Goal: Information Seeking & Learning: Learn about a topic

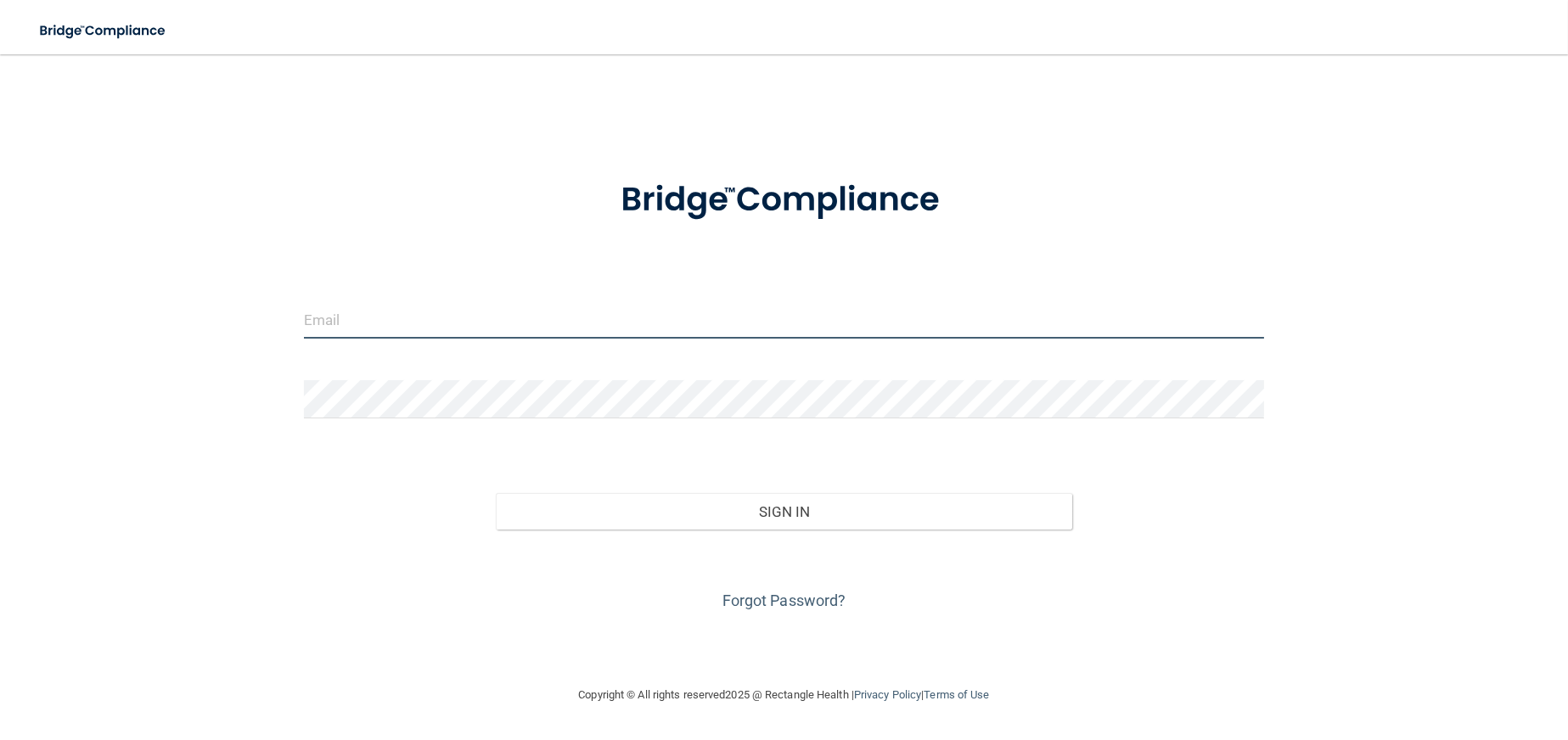
drag, startPoint x: 0, startPoint y: 0, endPoint x: 474, endPoint y: 316, distance: 569.7
click at [474, 316] on input "email" at bounding box center [784, 319] width 960 height 38
paste input "[EMAIL_ADDRESS][DOMAIN_NAME]"
type input "[EMAIL_ADDRESS][DOMAIN_NAME]"
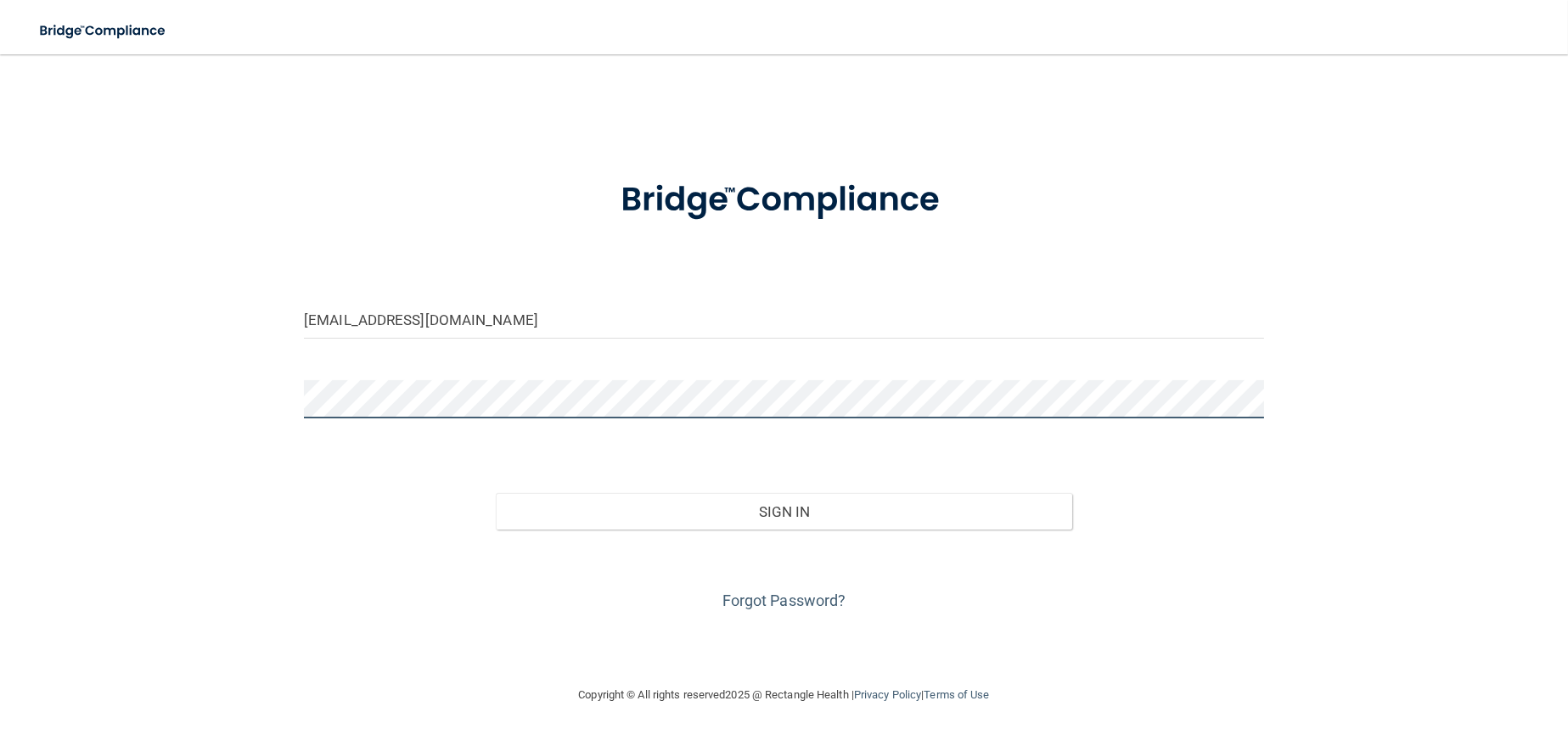
click at [496, 493] on button "Sign In" at bounding box center [784, 511] width 577 height 37
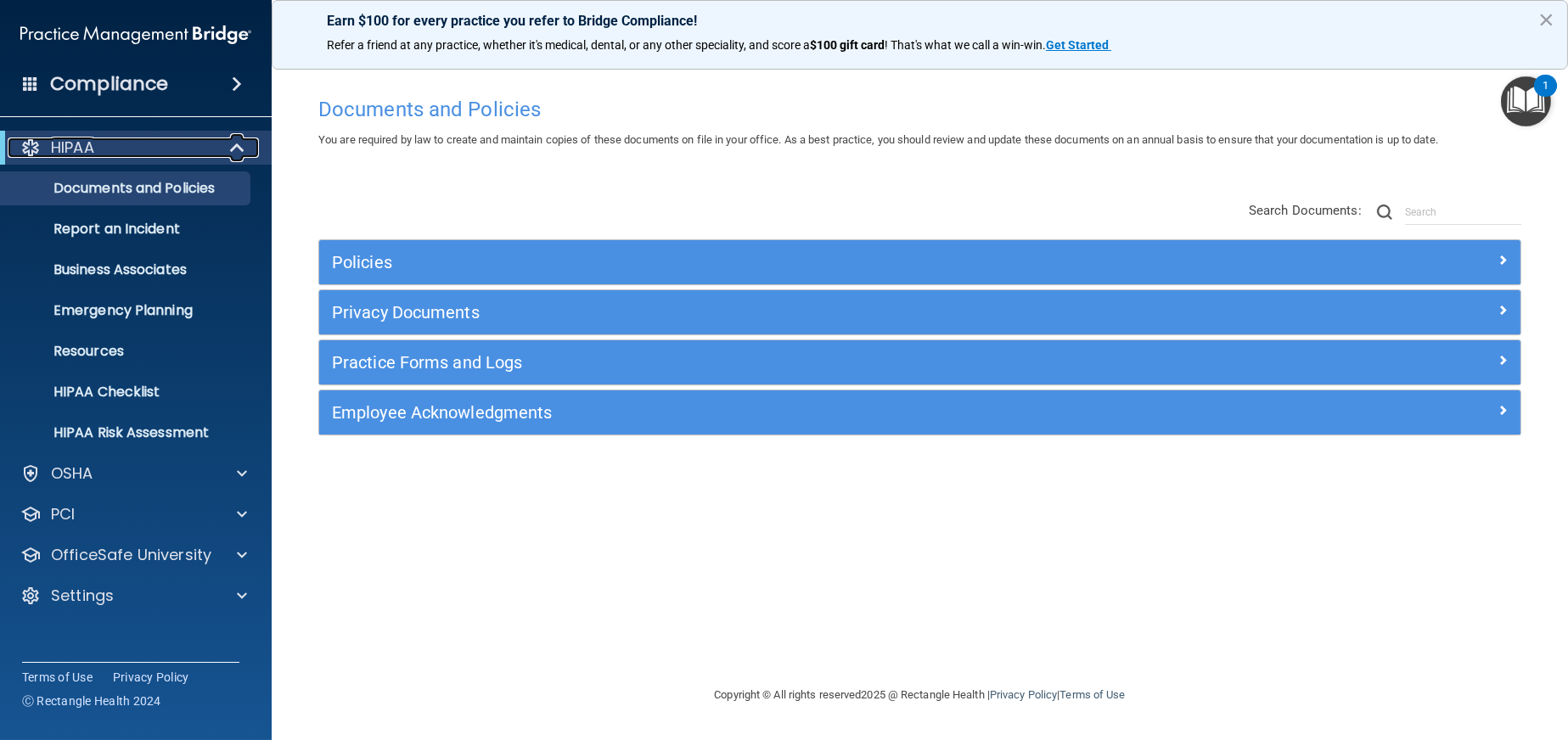
click at [225, 141] on div at bounding box center [238, 147] width 42 height 20
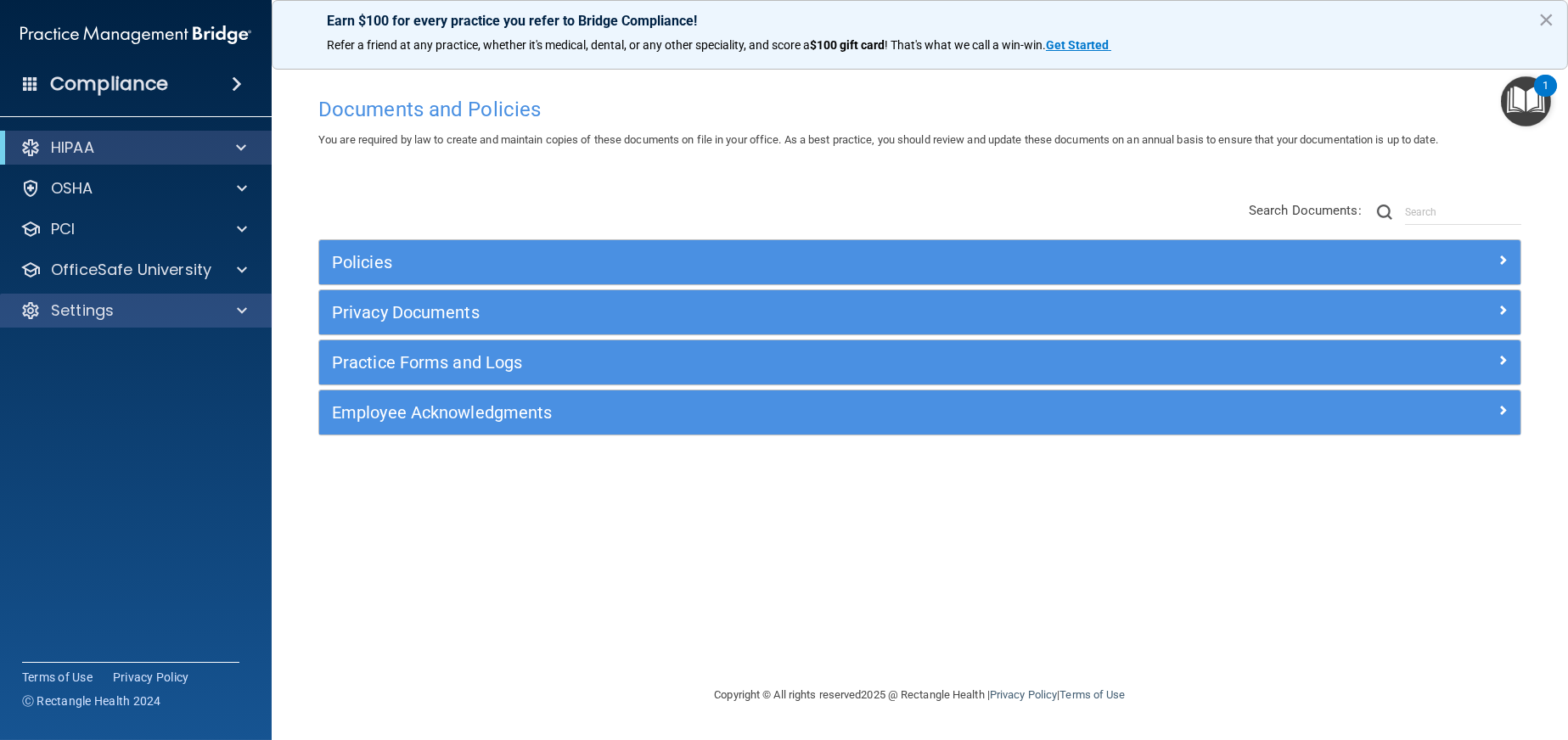
click at [225, 321] on div "Settings" at bounding box center [136, 311] width 273 height 34
click at [228, 319] on div at bounding box center [239, 310] width 43 height 20
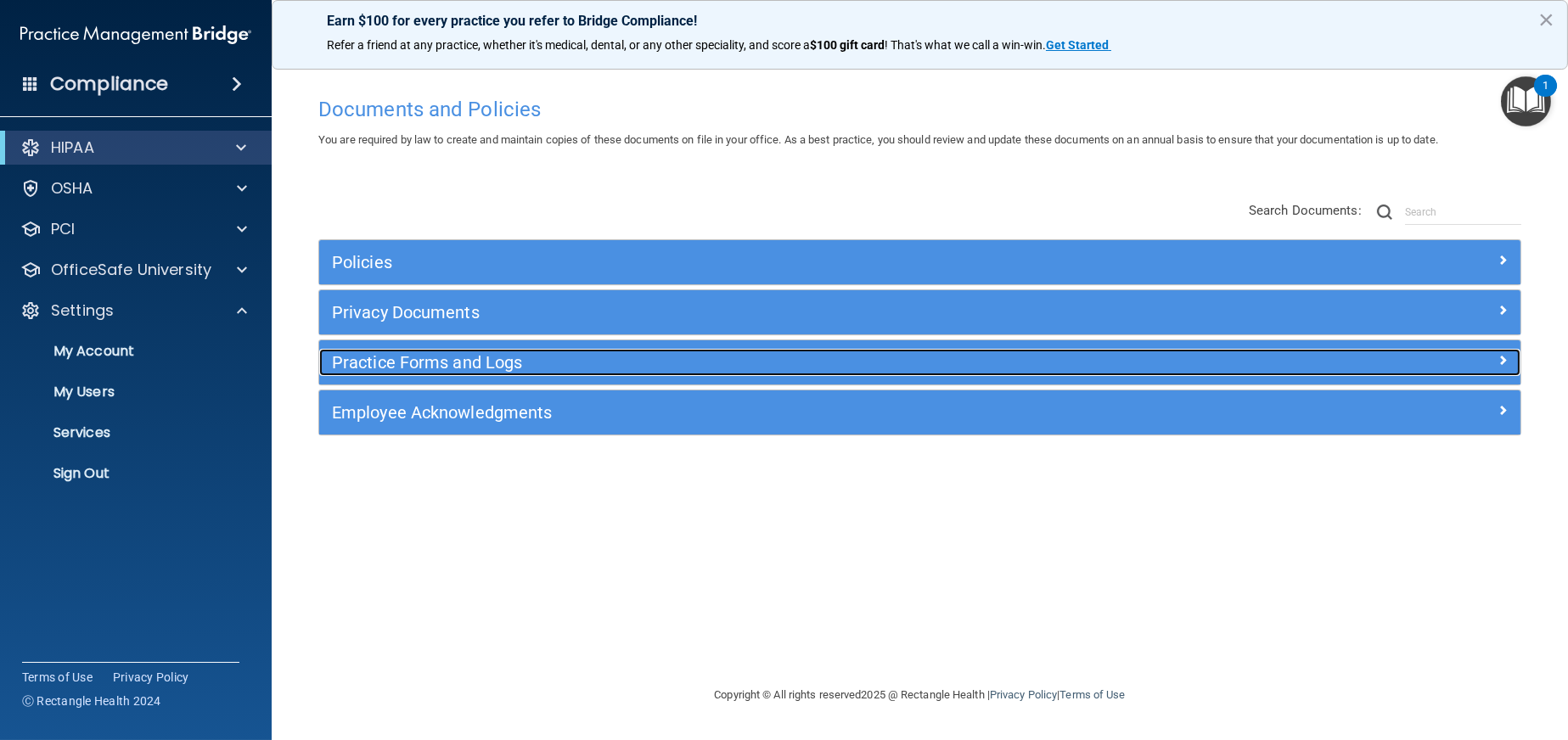
click at [1504, 367] on span at bounding box center [1502, 360] width 10 height 20
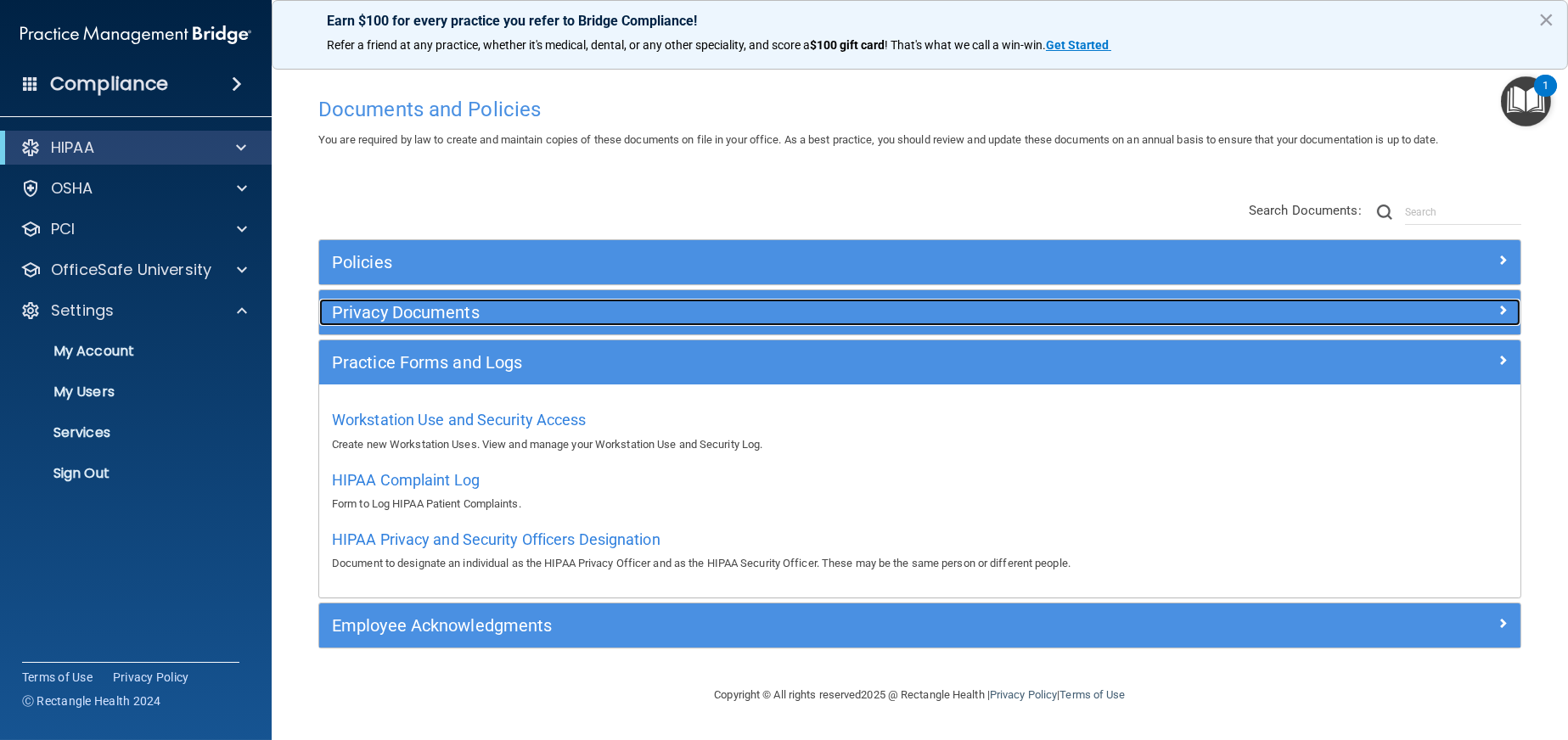
click at [1396, 305] on div at bounding box center [1369, 308] width 300 height 20
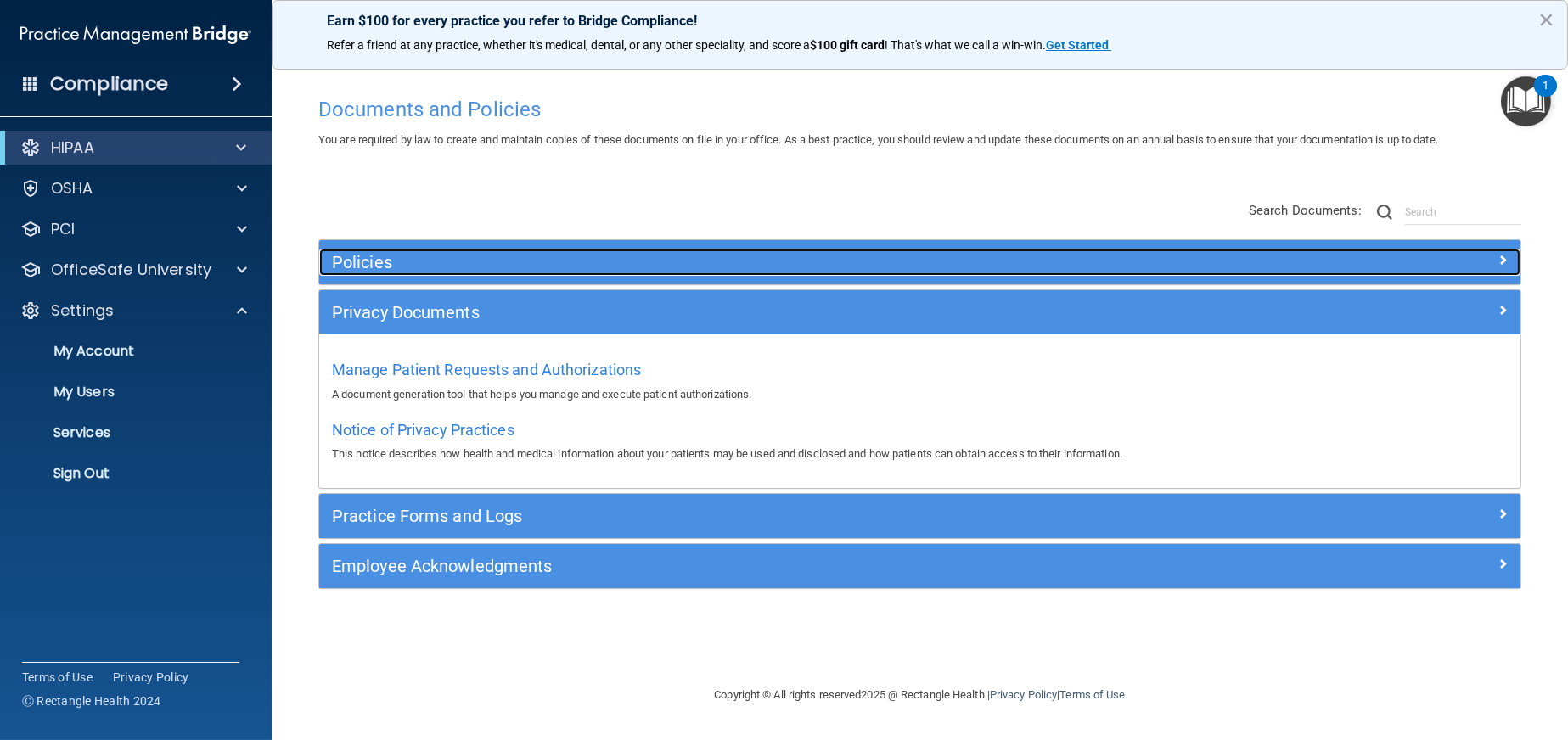
click at [1407, 253] on div at bounding box center [1369, 258] width 300 height 20
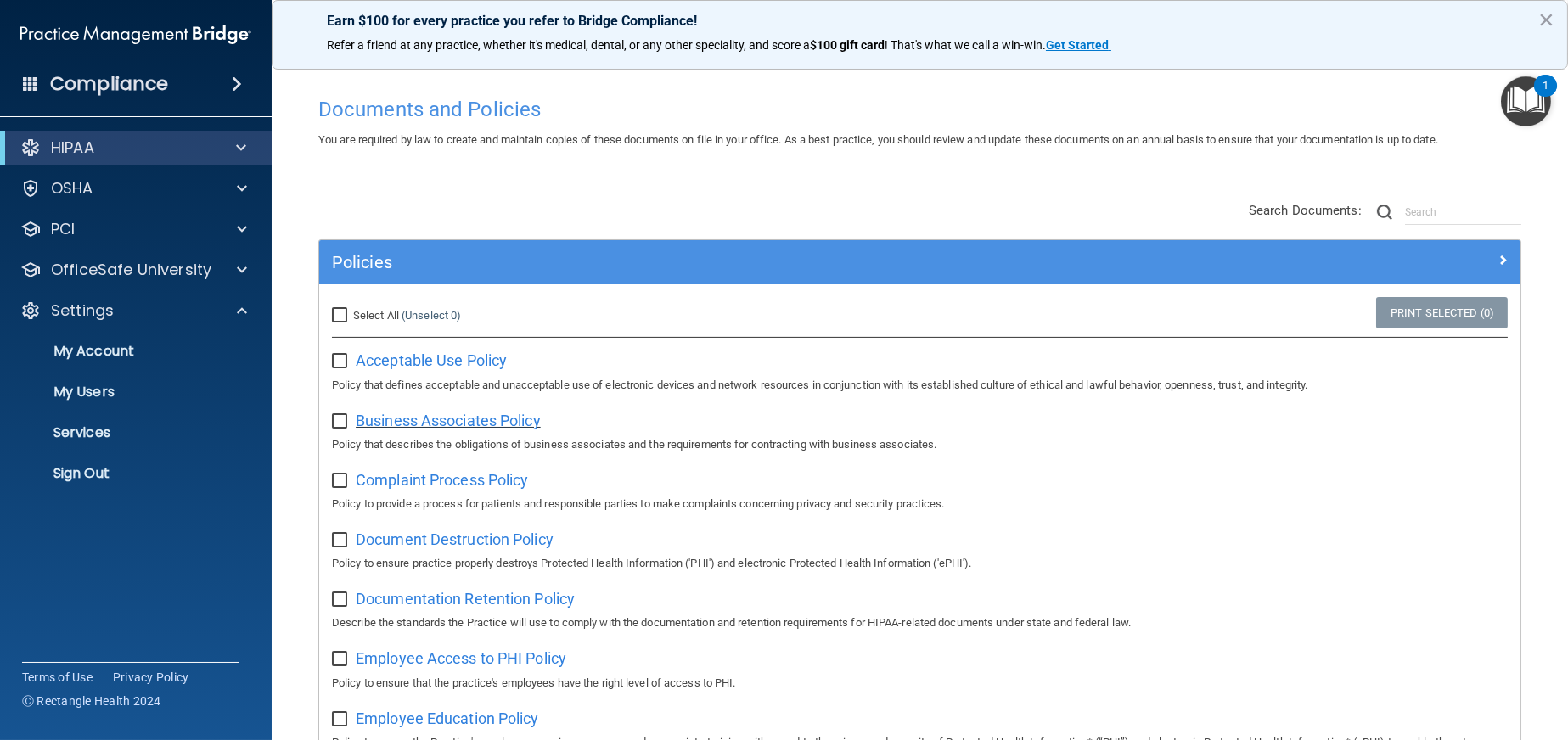
click at [455, 422] on span "Business Associates Policy" at bounding box center [448, 421] width 185 height 18
click at [227, 222] on div at bounding box center [239, 229] width 43 height 20
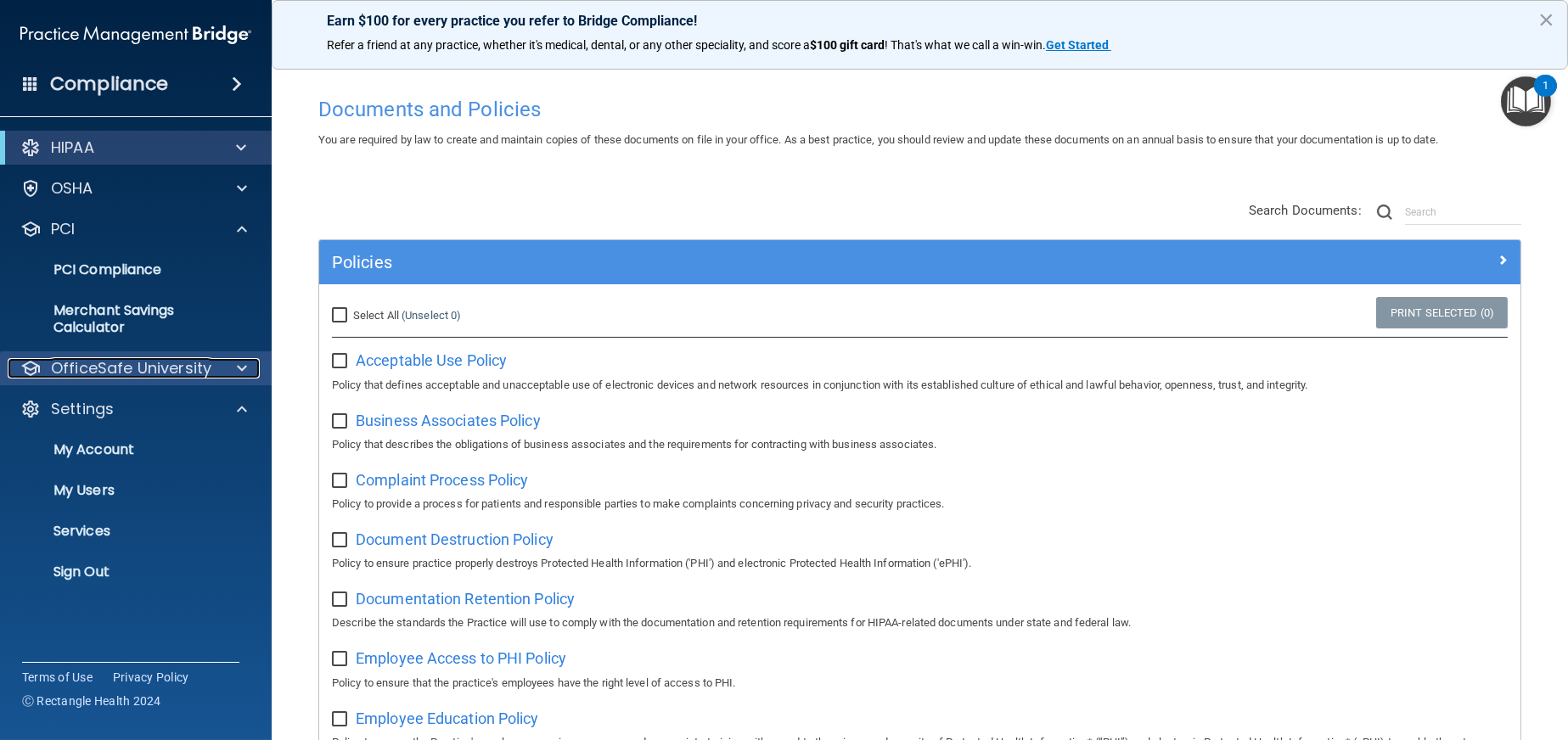
click at [234, 373] on div at bounding box center [239, 368] width 43 height 20
click at [244, 370] on span at bounding box center [241, 368] width 10 height 20
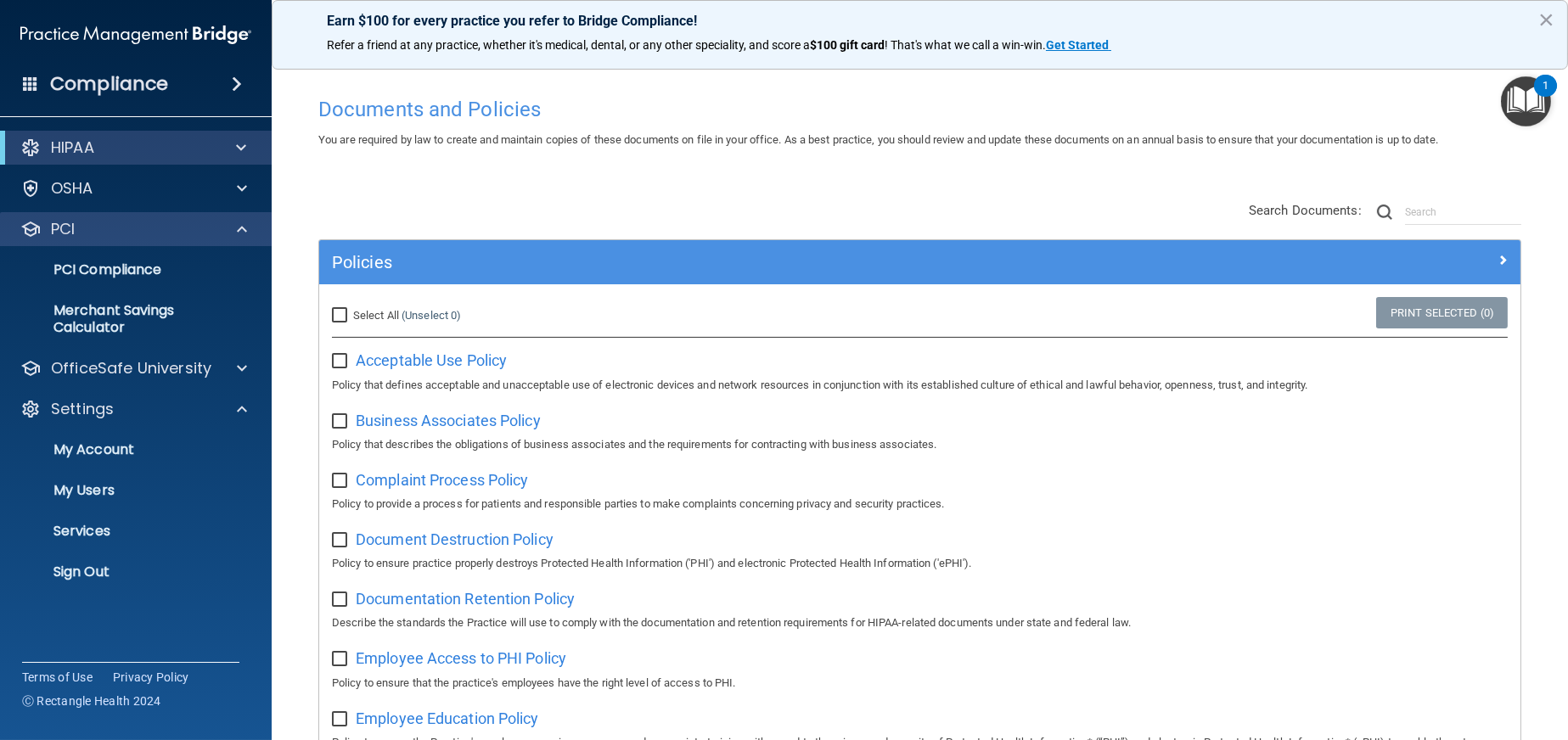
click at [244, 213] on div "PCI" at bounding box center [136, 230] width 273 height 34
click at [245, 216] on div "PCI" at bounding box center [136, 230] width 273 height 34
click at [243, 236] on span at bounding box center [241, 229] width 10 height 20
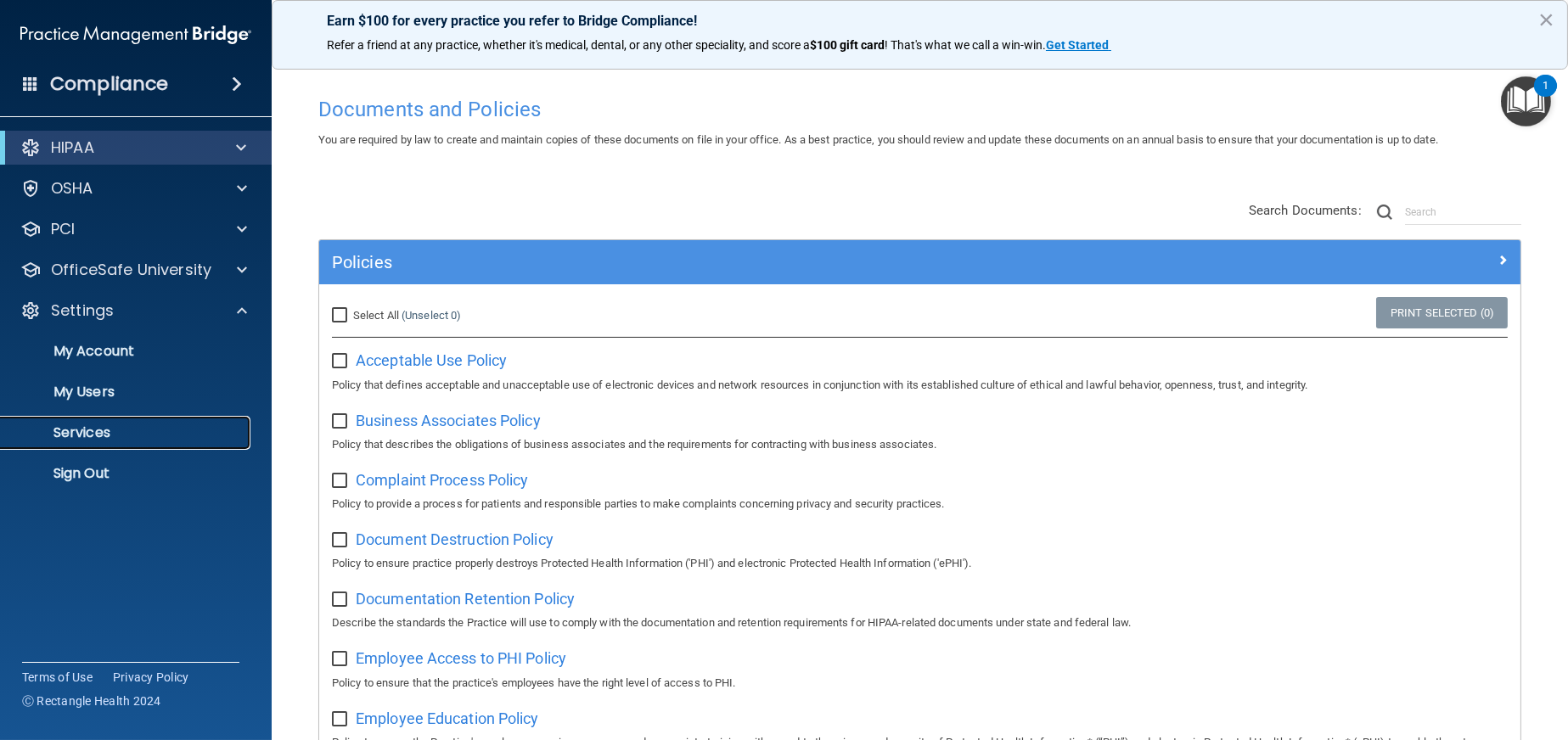
click at [124, 433] on p "Services" at bounding box center [127, 433] width 232 height 17
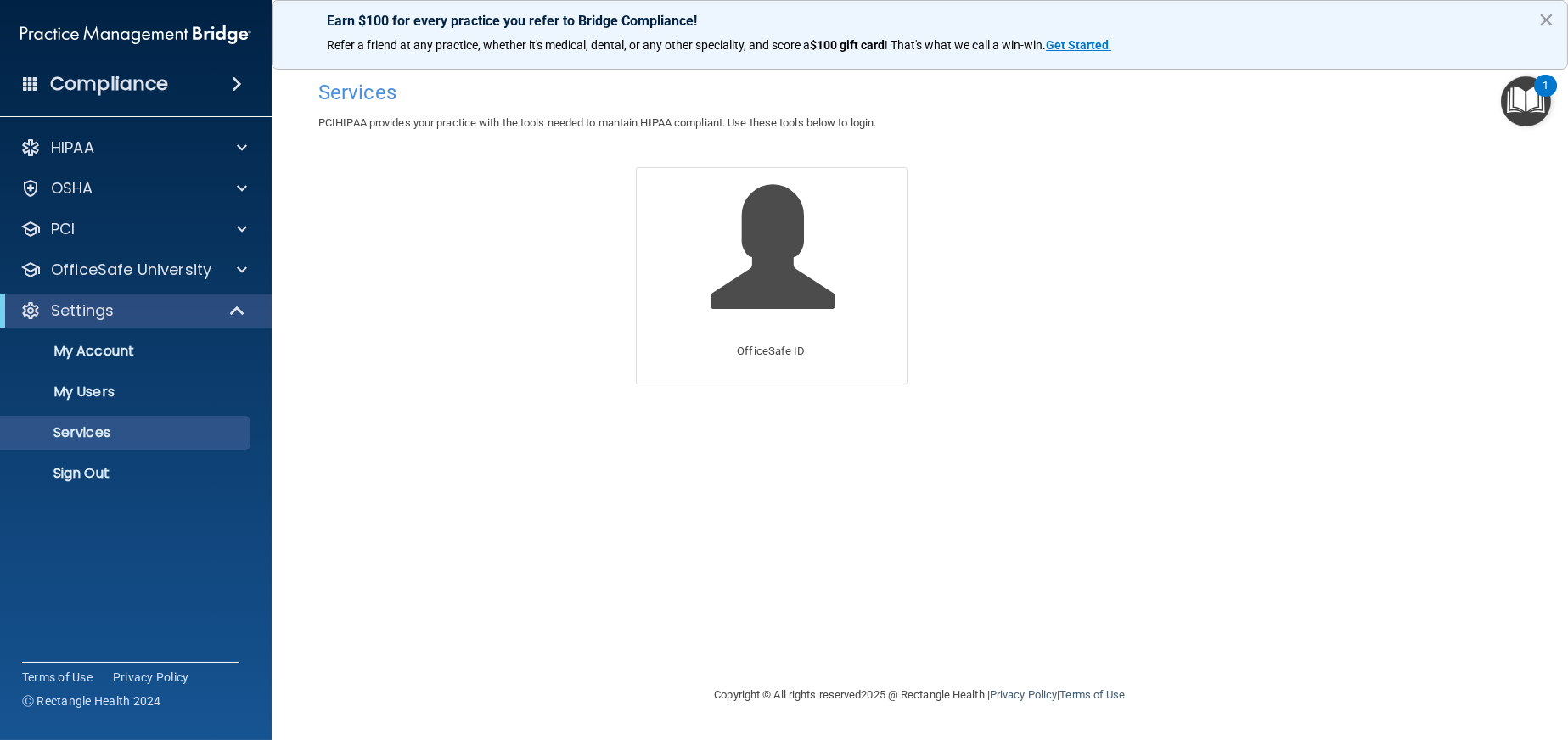
click at [176, 94] on div "Compliance" at bounding box center [135, 84] width 272 height 37
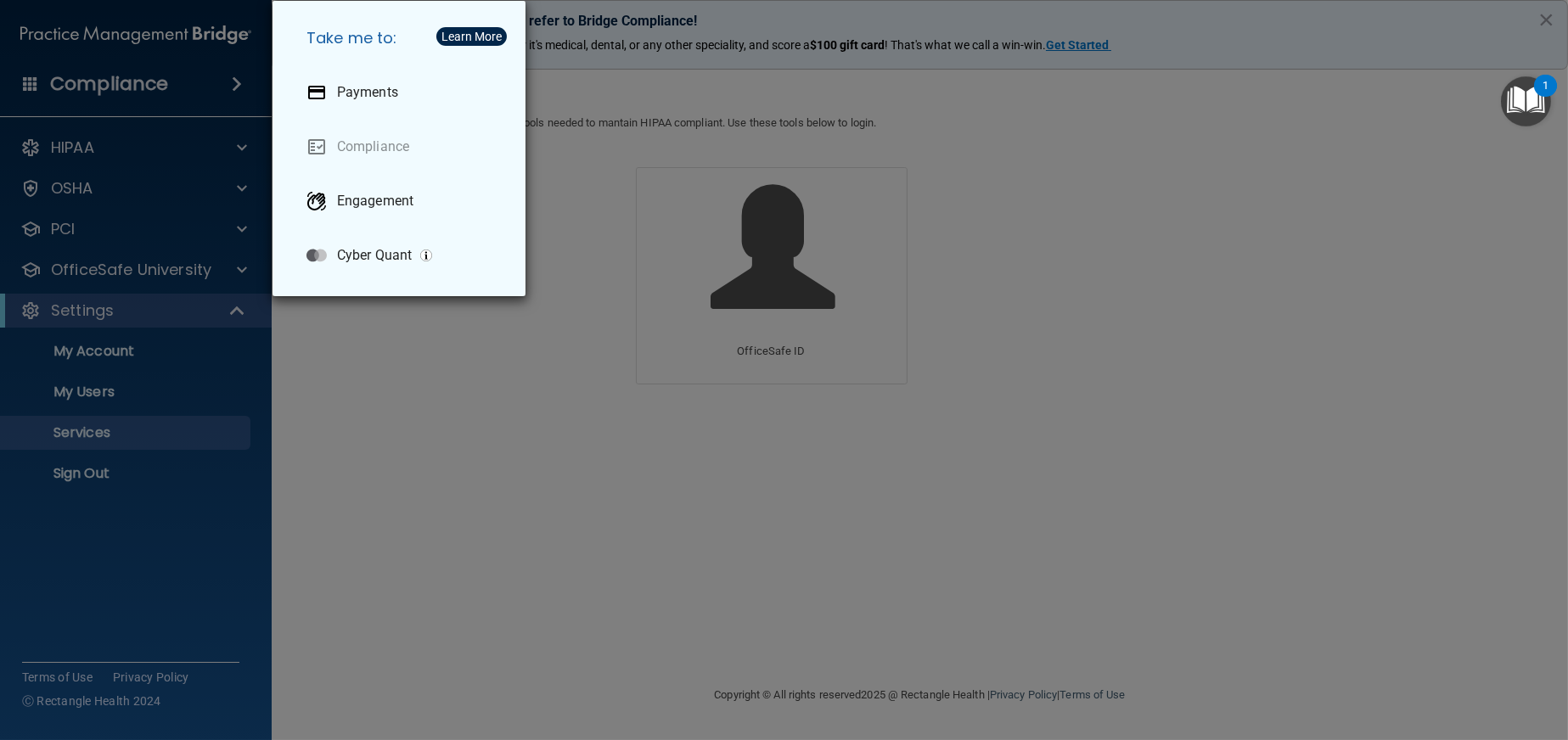
click at [176, 94] on div "Take me to: Payments Compliance Engagement Cyber Quant" at bounding box center [784, 370] width 1568 height 740
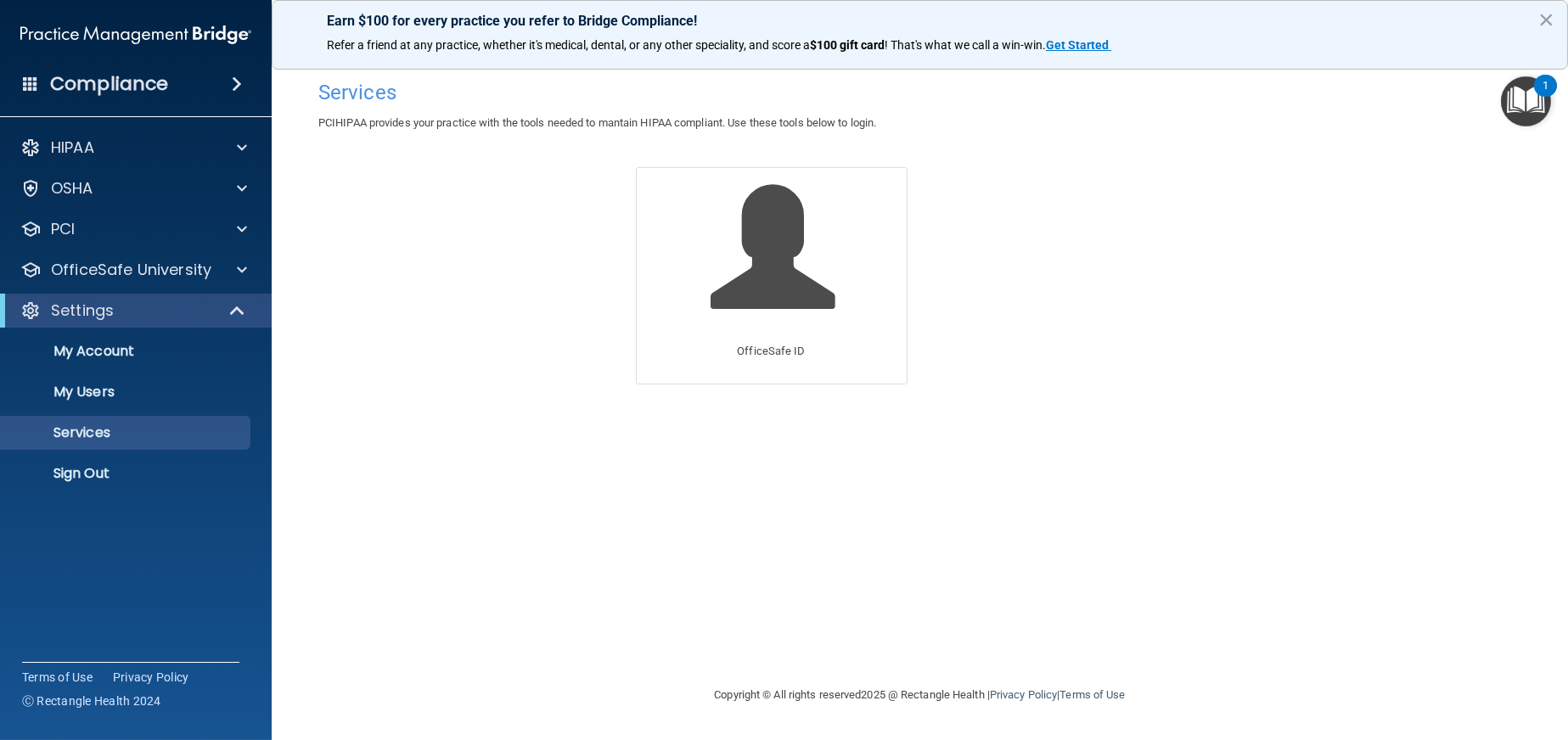
click at [232, 84] on span at bounding box center [236, 83] width 10 height 20
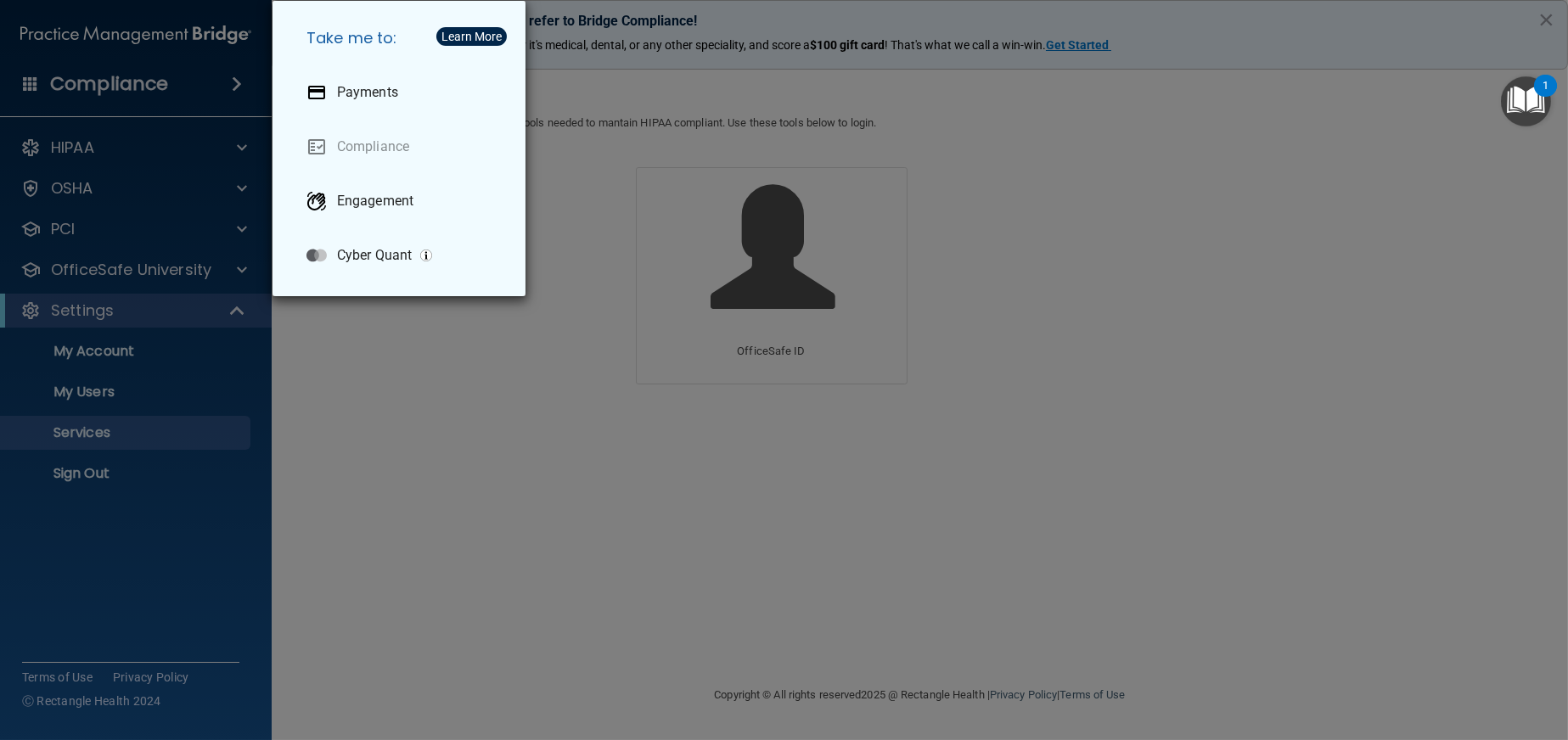
click at [38, 79] on div "Take me to: Payments Compliance Engagement Cyber Quant" at bounding box center [784, 370] width 1568 height 740
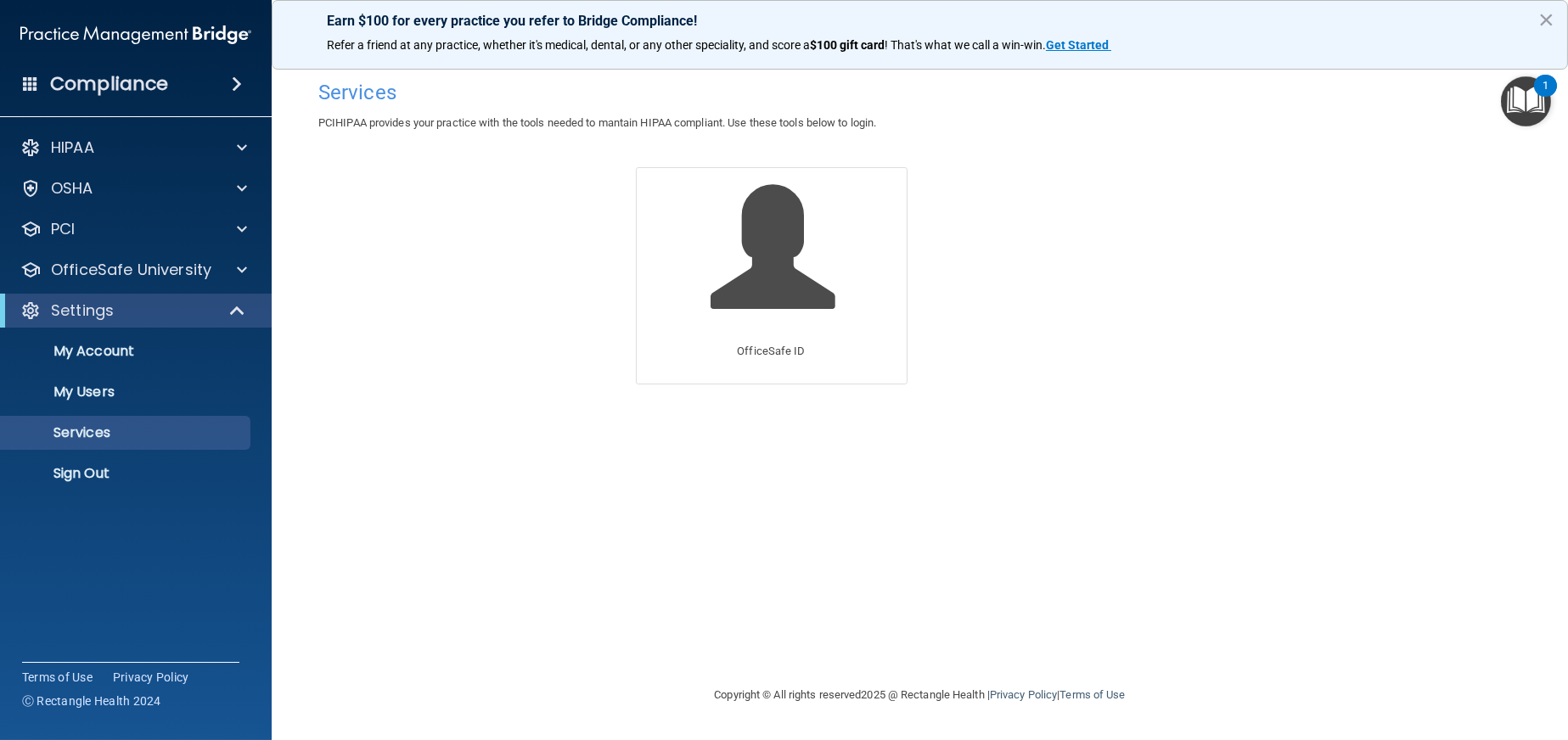
click at [27, 76] on span at bounding box center [31, 83] width 15 height 15
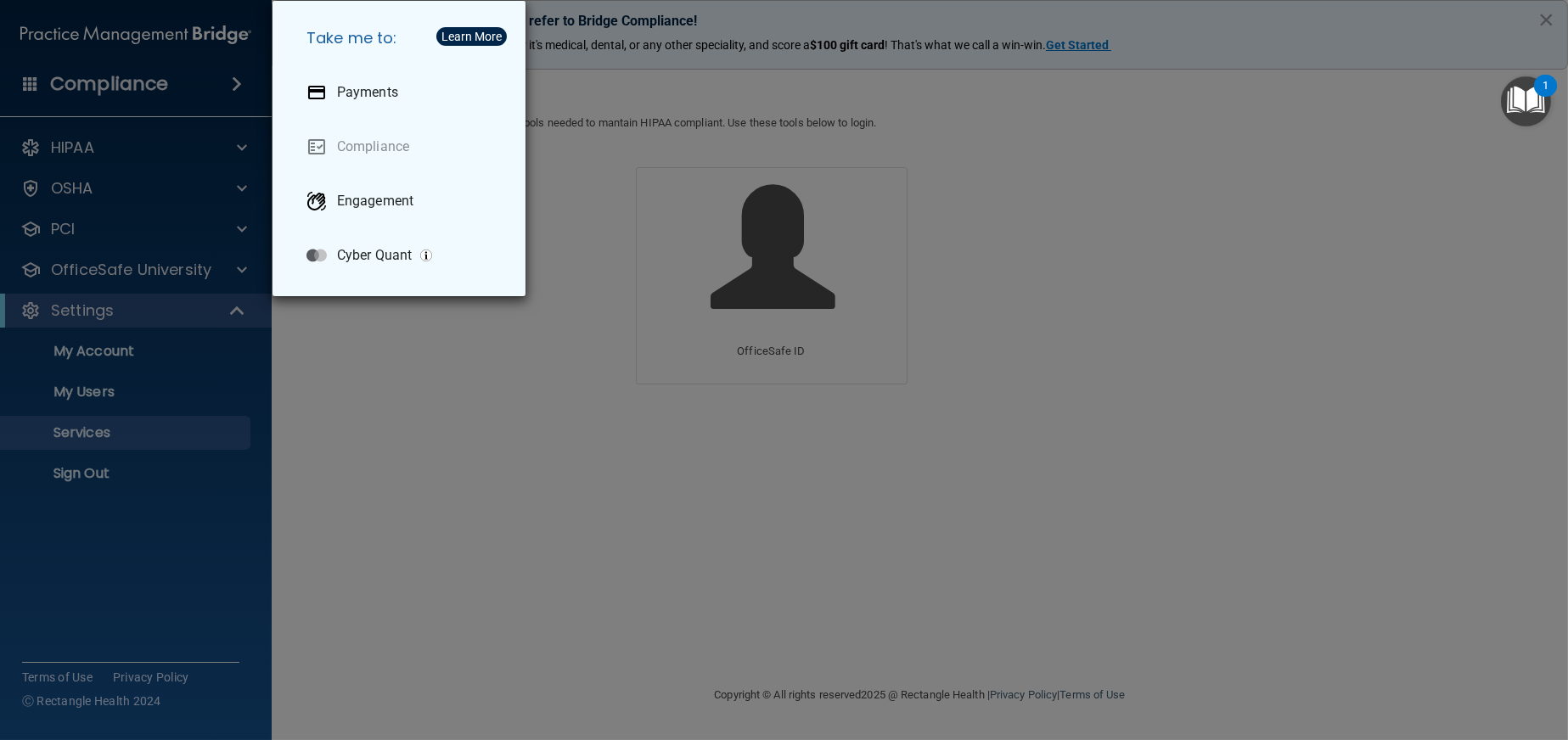
click at [32, 78] on div "Take me to: Payments Compliance Engagement Cyber Quant" at bounding box center [784, 370] width 1568 height 740
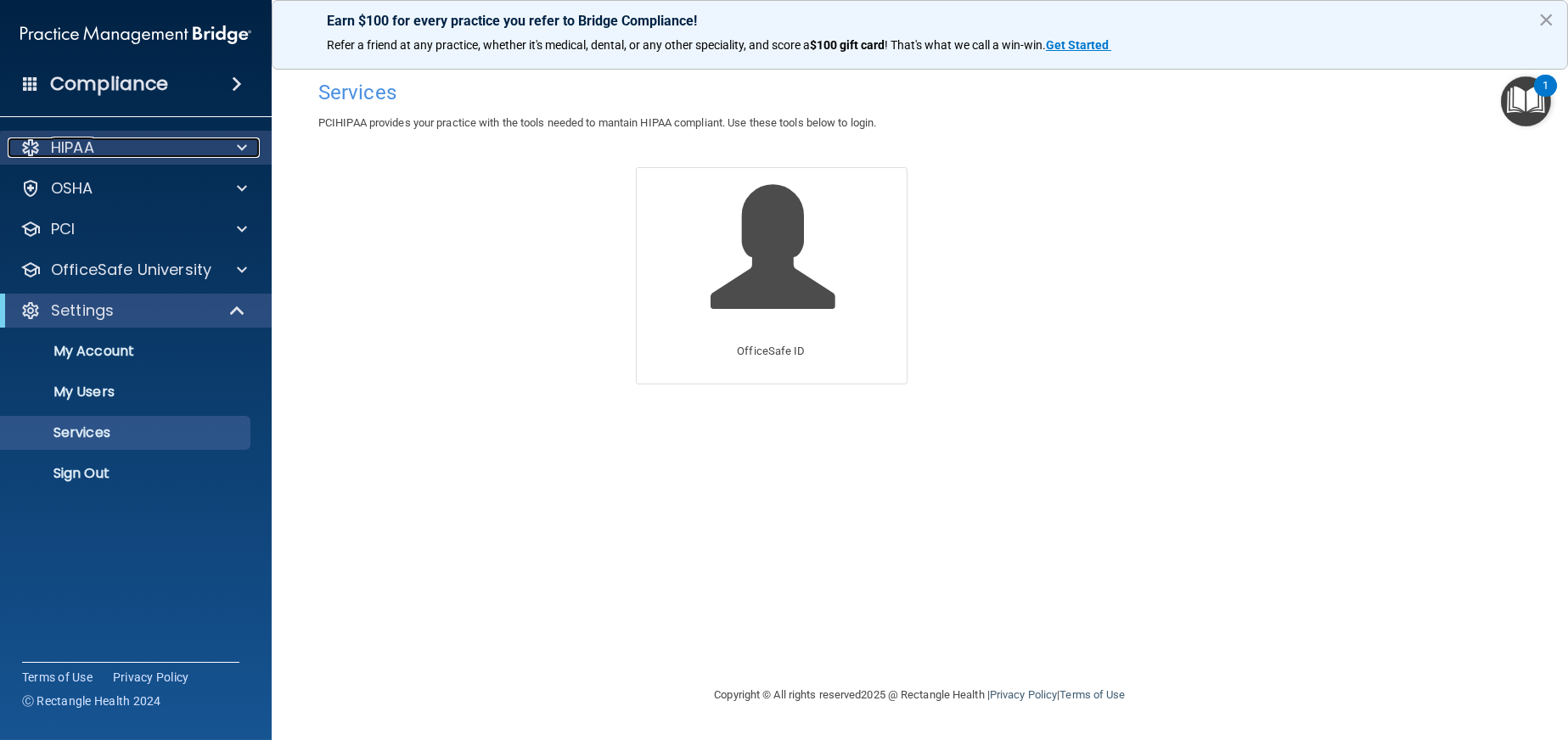
click at [229, 147] on div at bounding box center [239, 147] width 43 height 20
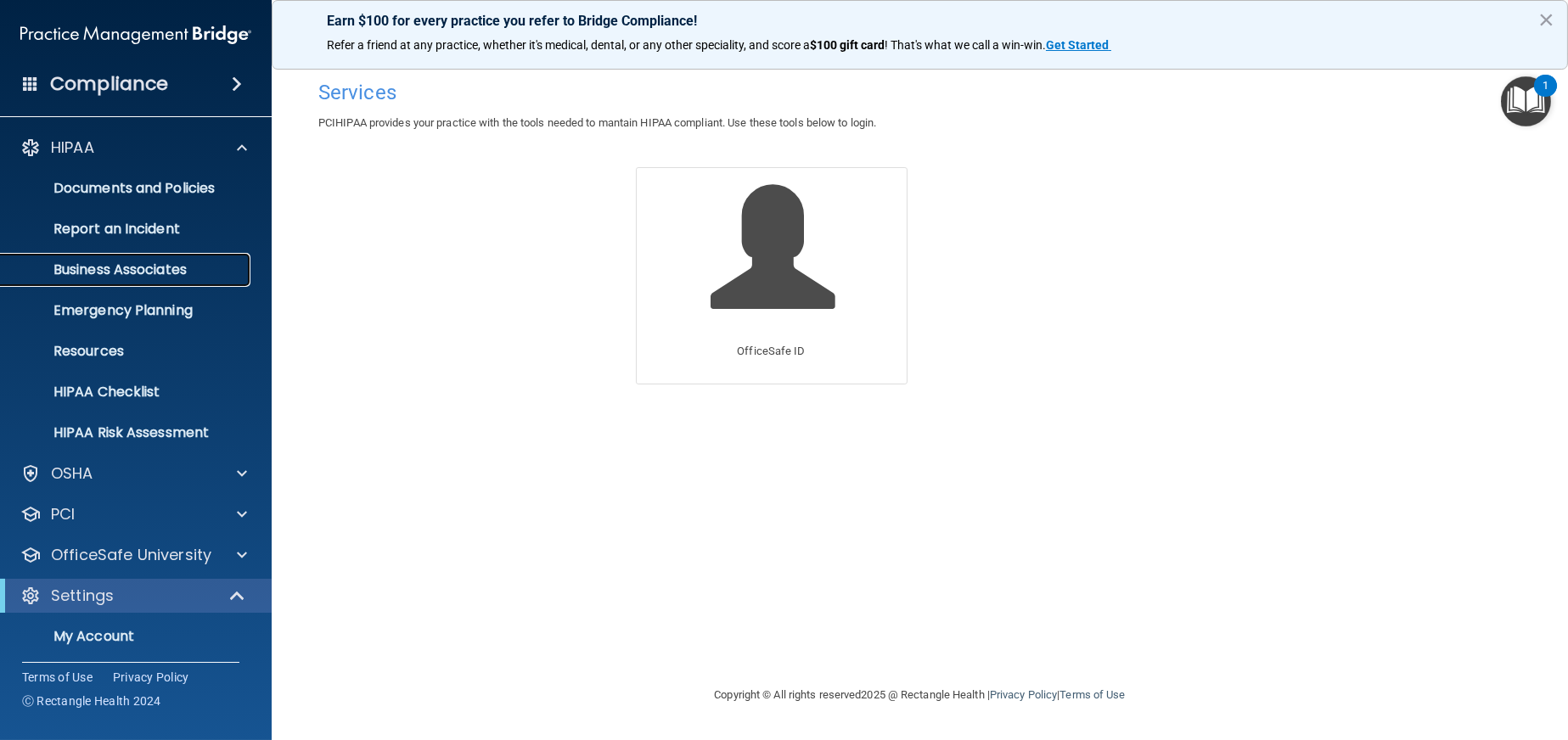
click at [162, 269] on p "Business Associates" at bounding box center [127, 270] width 232 height 17
